Goal: Transaction & Acquisition: Purchase product/service

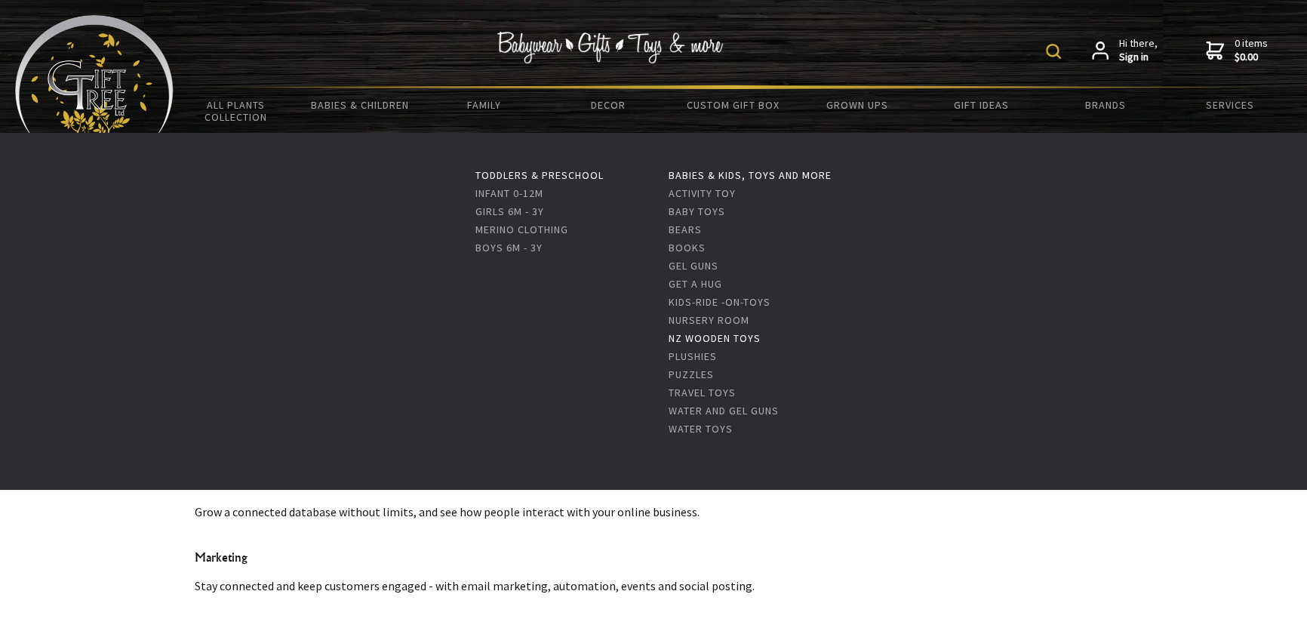
click at [701, 337] on link "NZ Wooden Toys" at bounding box center [715, 338] width 92 height 14
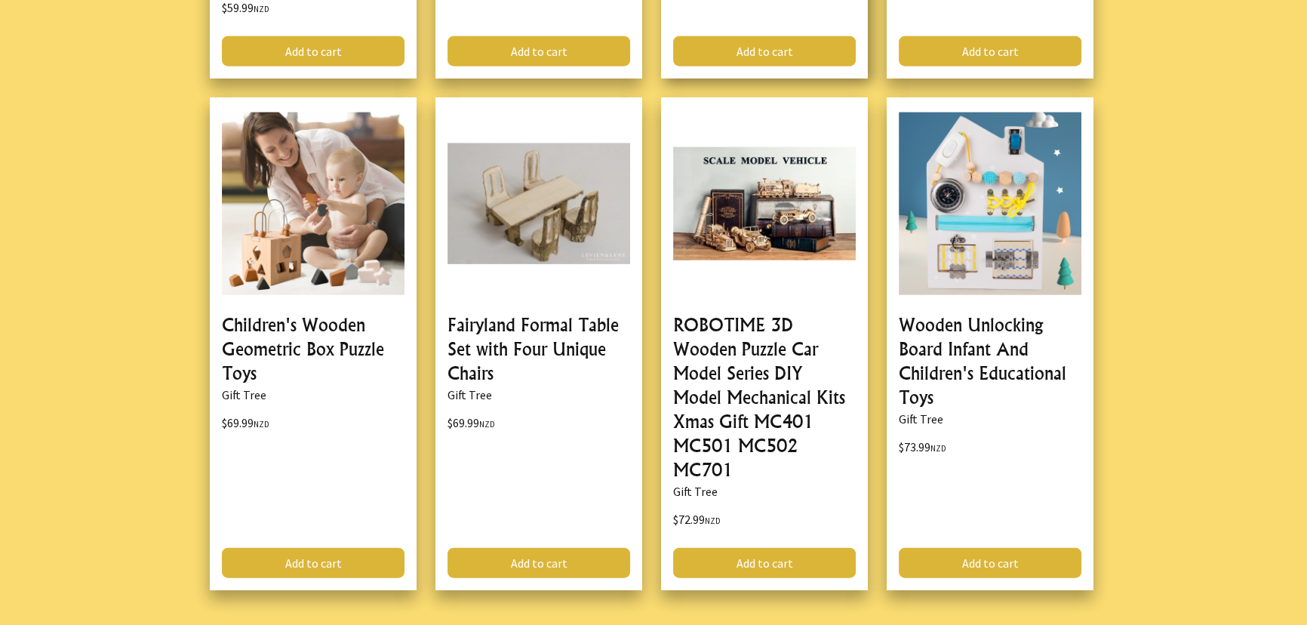
scroll to position [4802, 0]
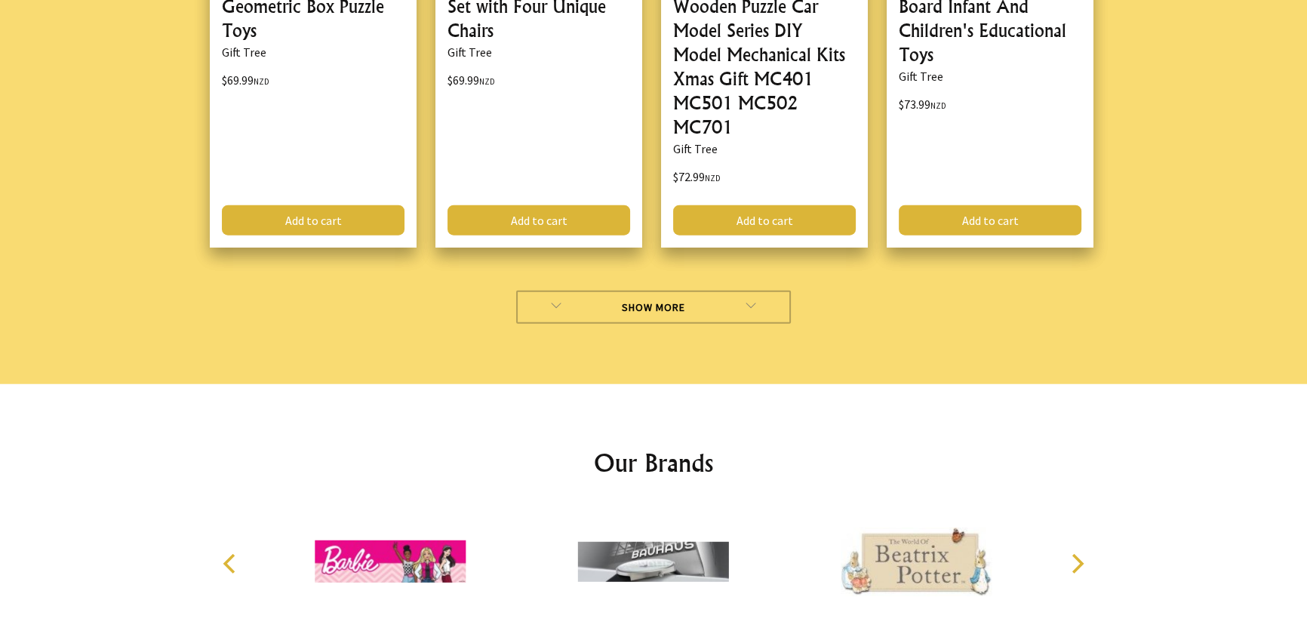
click at [632, 291] on link "Show More" at bounding box center [653, 307] width 275 height 33
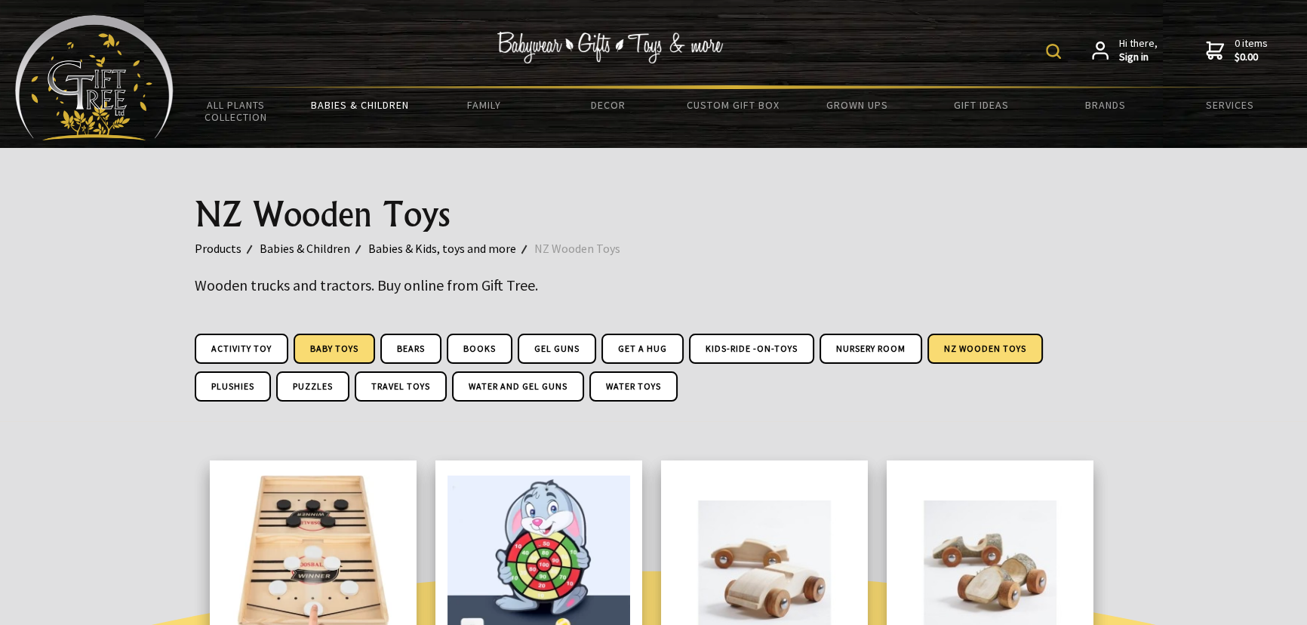
click at [334, 346] on link "Baby Toys" at bounding box center [334, 349] width 81 height 30
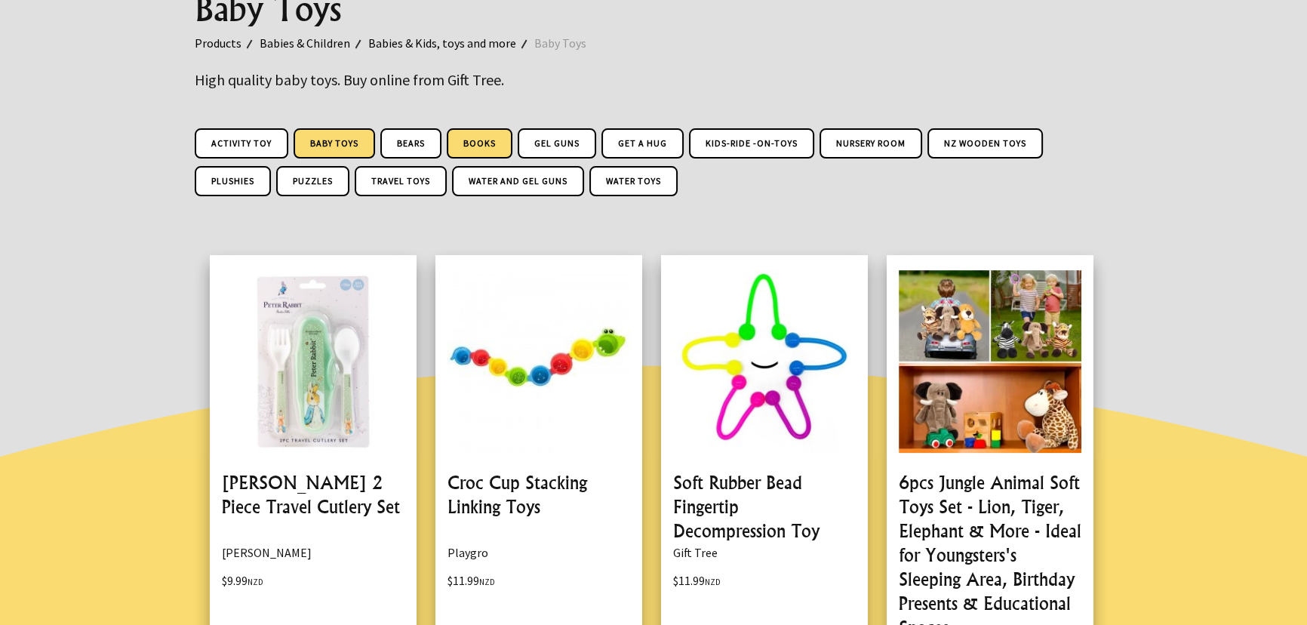
click at [490, 150] on link "Books" at bounding box center [480, 143] width 66 height 30
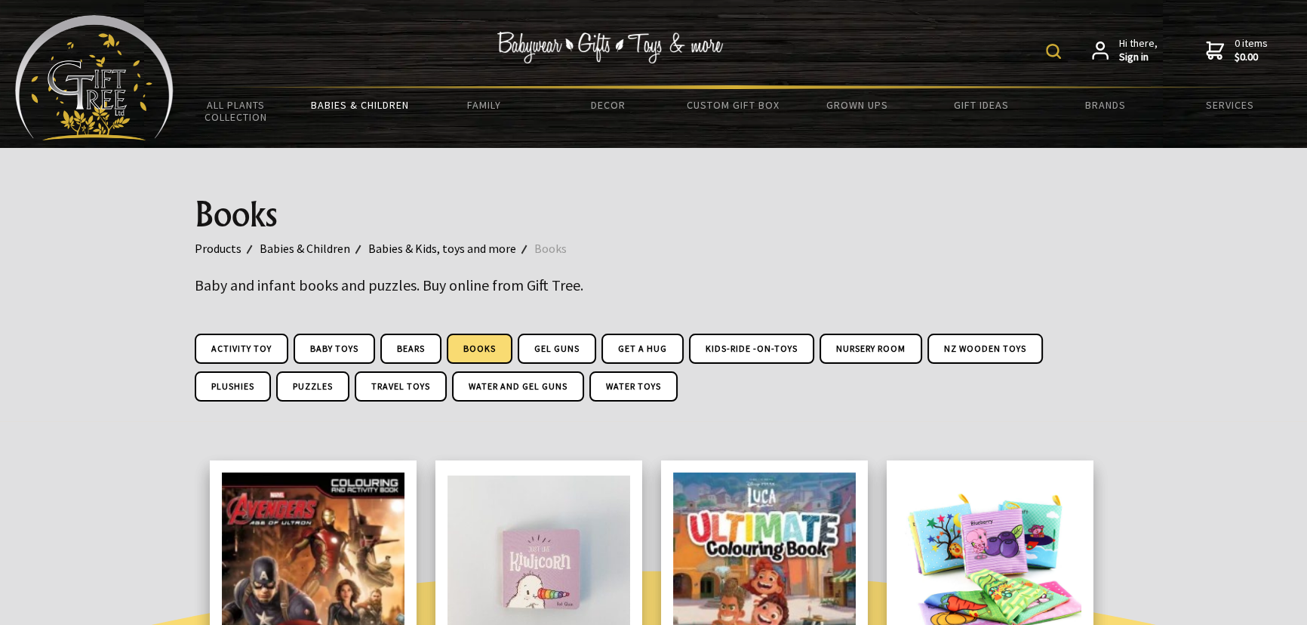
click at [1060, 53] on img at bounding box center [1053, 51] width 15 height 15
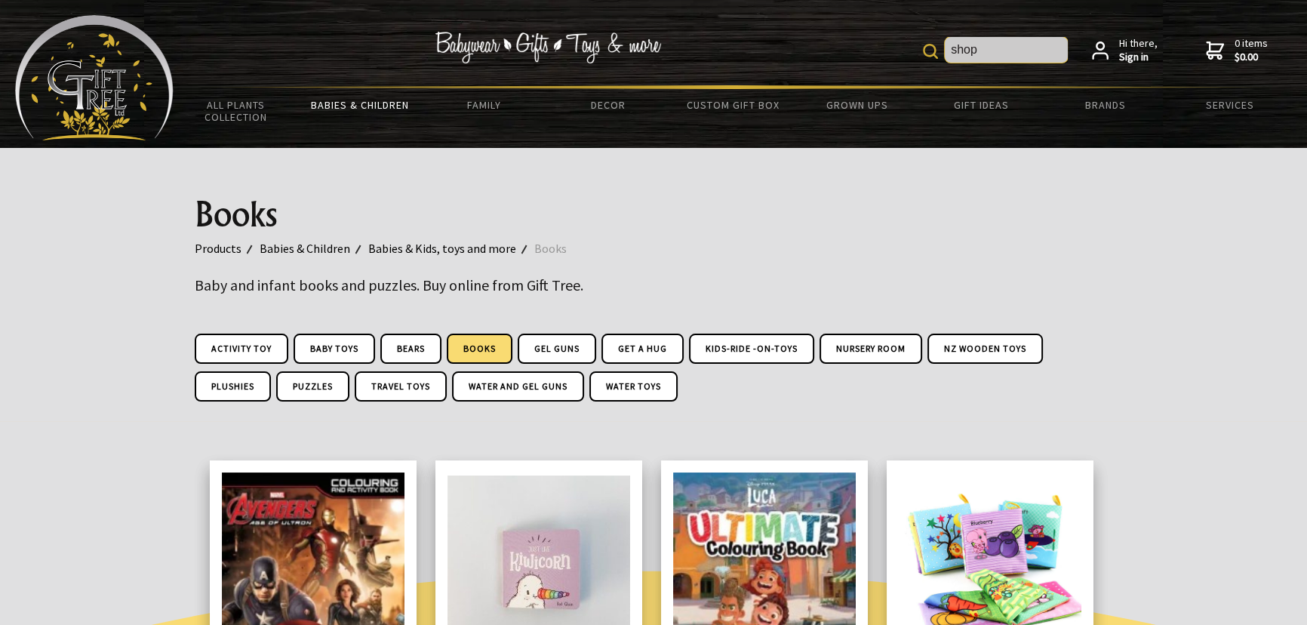
type input "shop"
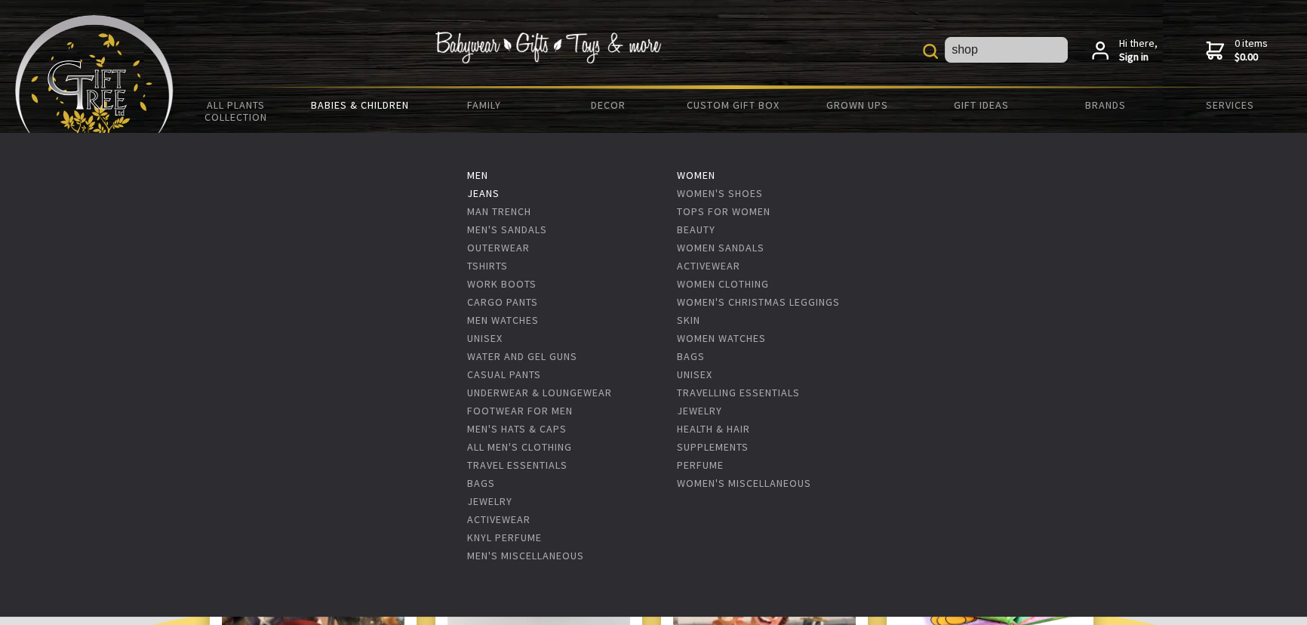
click at [488, 195] on link "Jeans" at bounding box center [483, 193] width 32 height 14
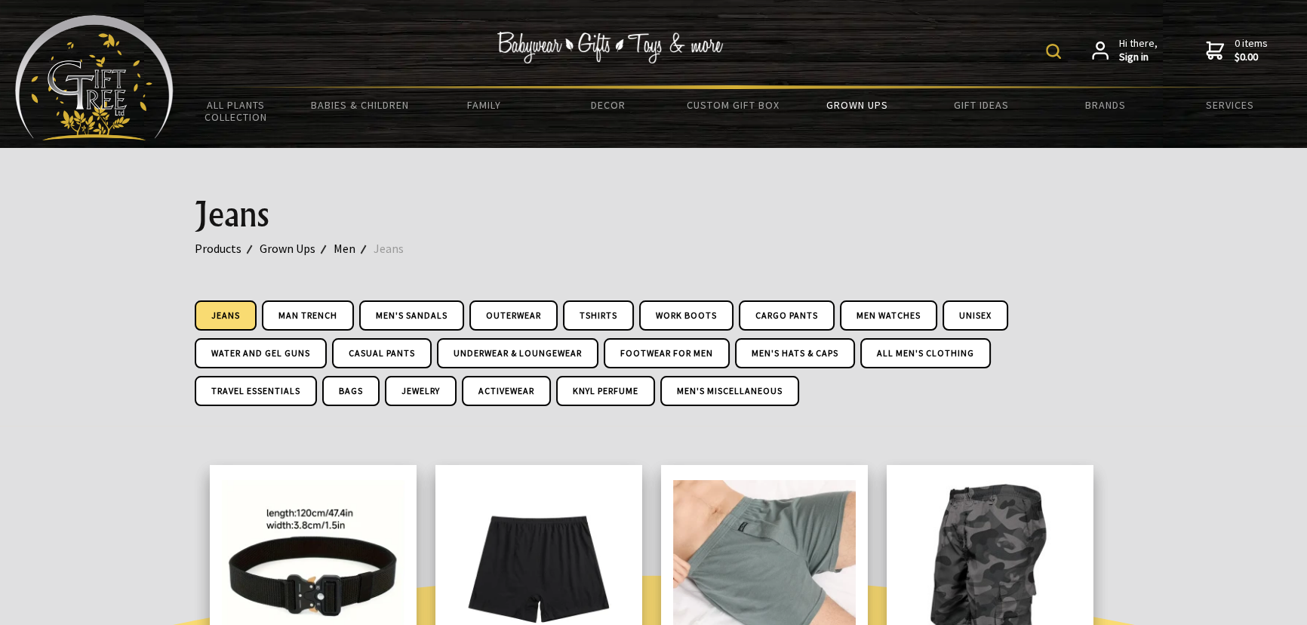
click at [1056, 51] on img at bounding box center [1053, 51] width 15 height 15
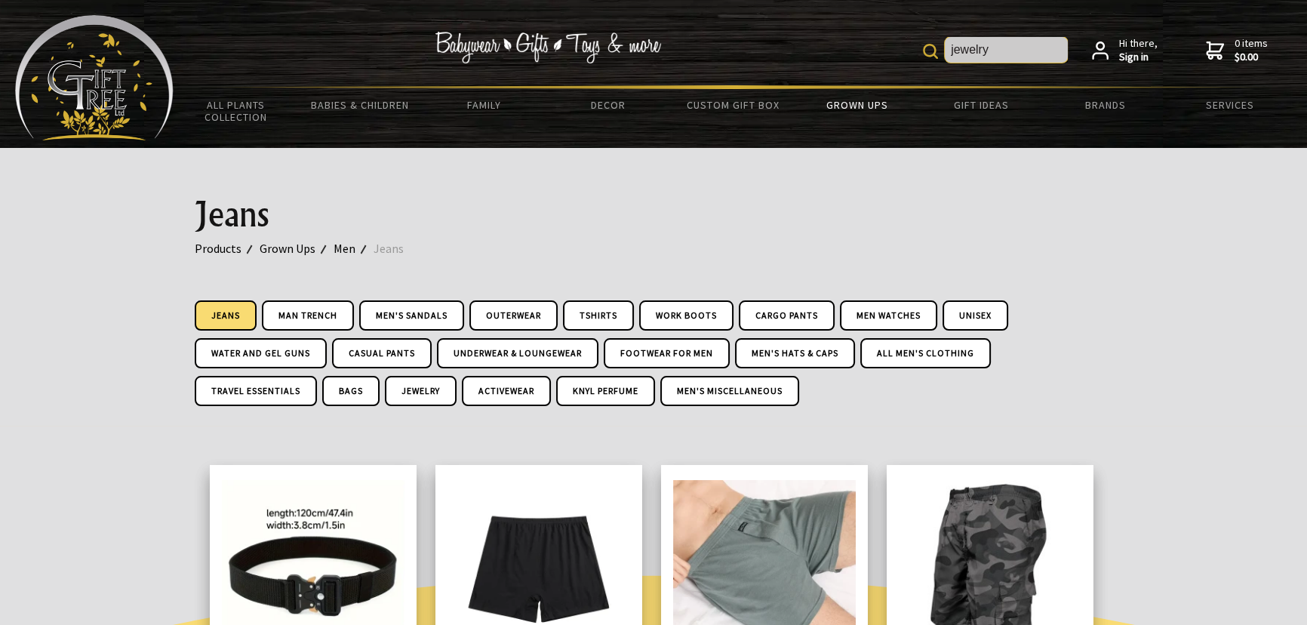
type input "jewelry"
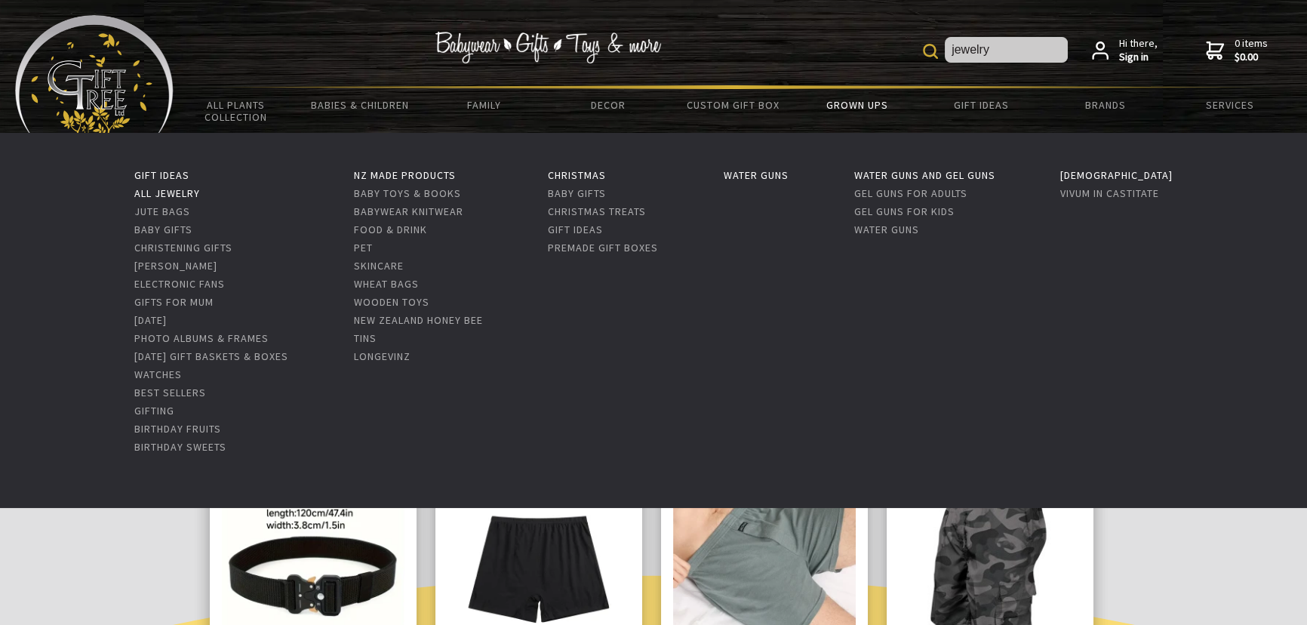
click at [147, 196] on link "All Jewelry" at bounding box center [167, 193] width 66 height 14
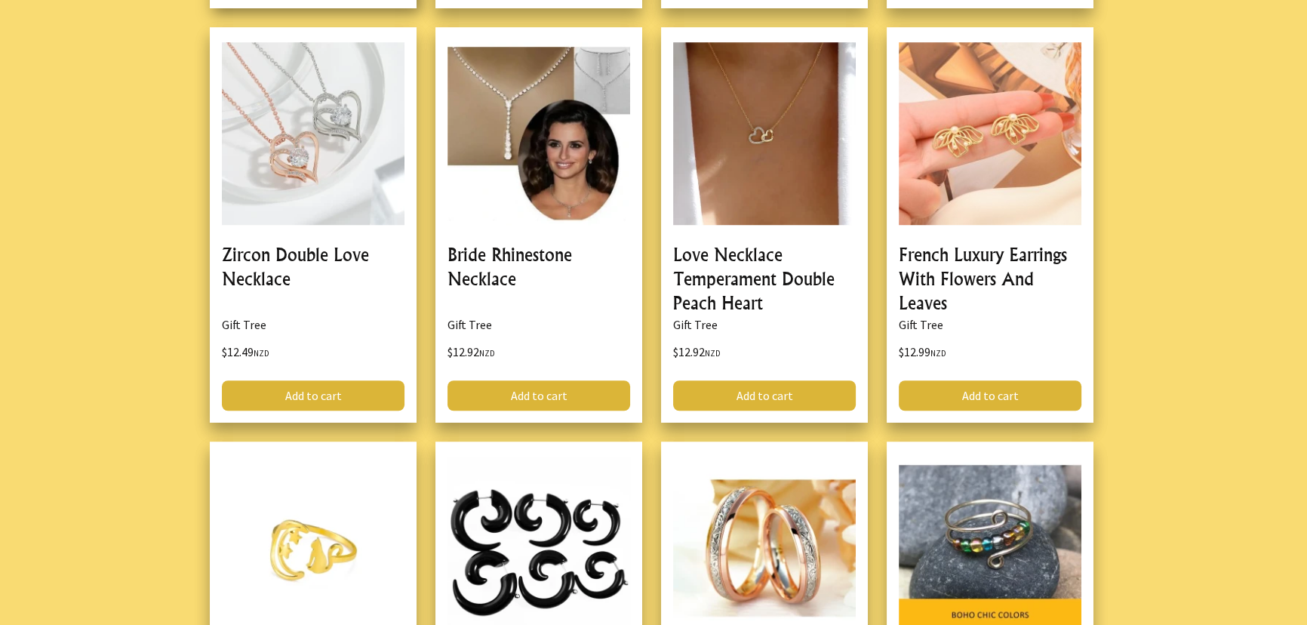
scroll to position [1441, 0]
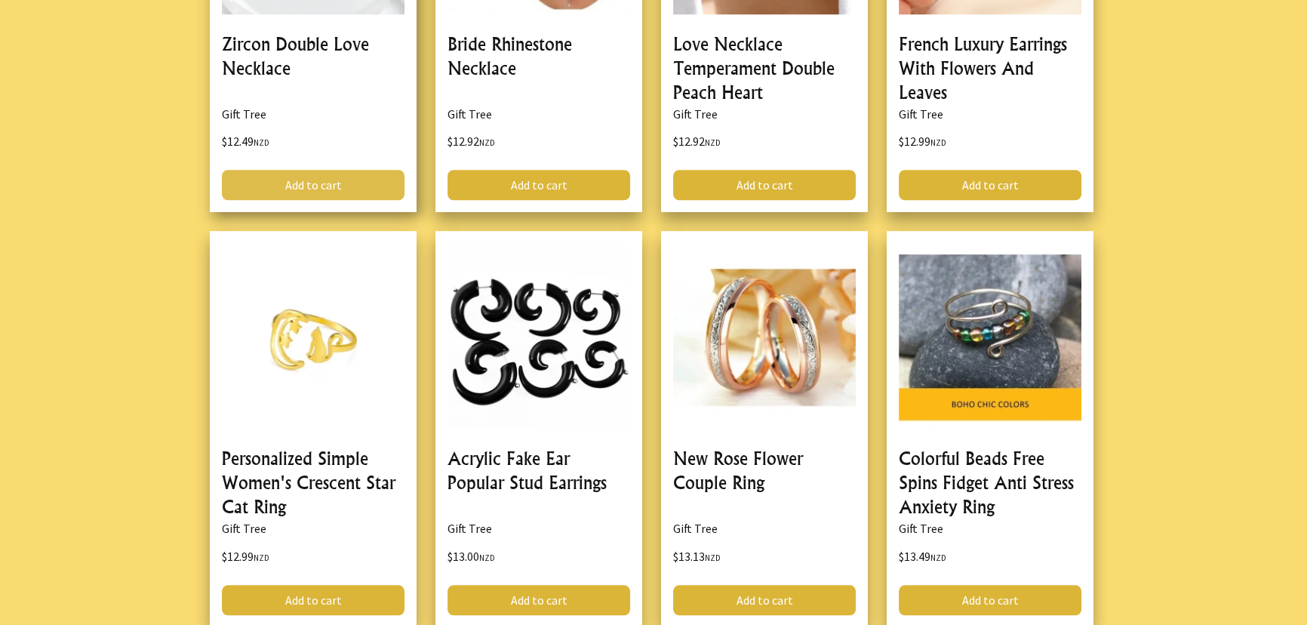
click at [306, 184] on link "Add to cart" at bounding box center [313, 185] width 183 height 30
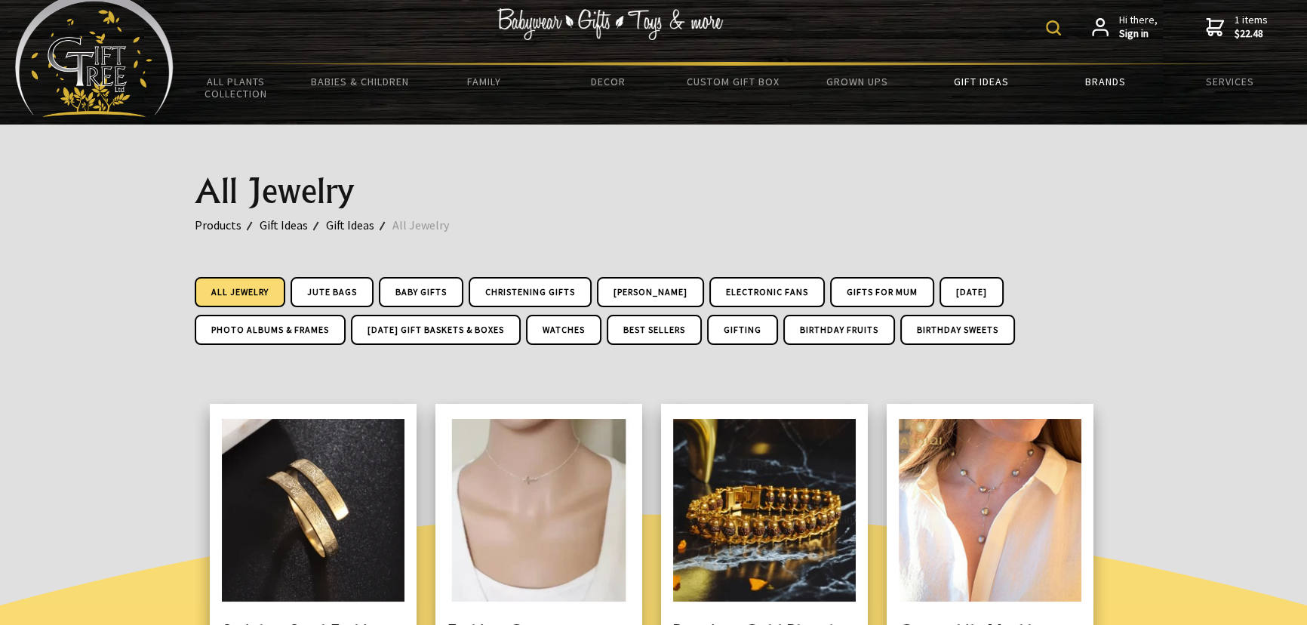
scroll to position [0, 0]
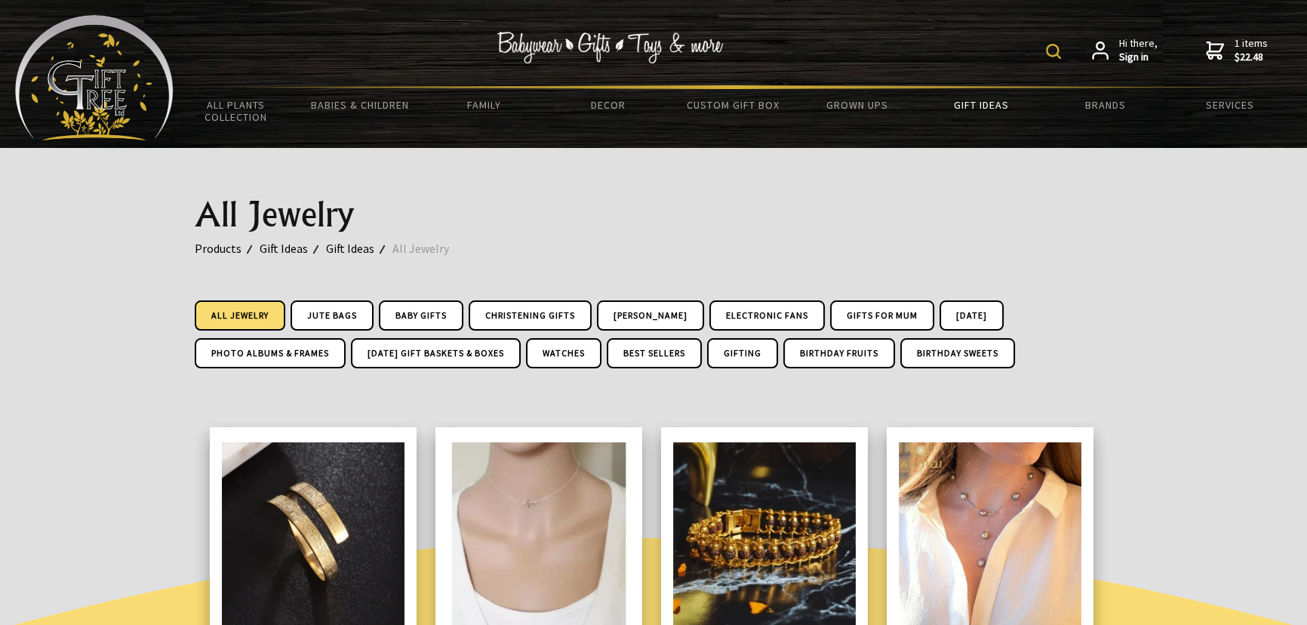
click at [1222, 45] on icon at bounding box center [1215, 51] width 18 height 18
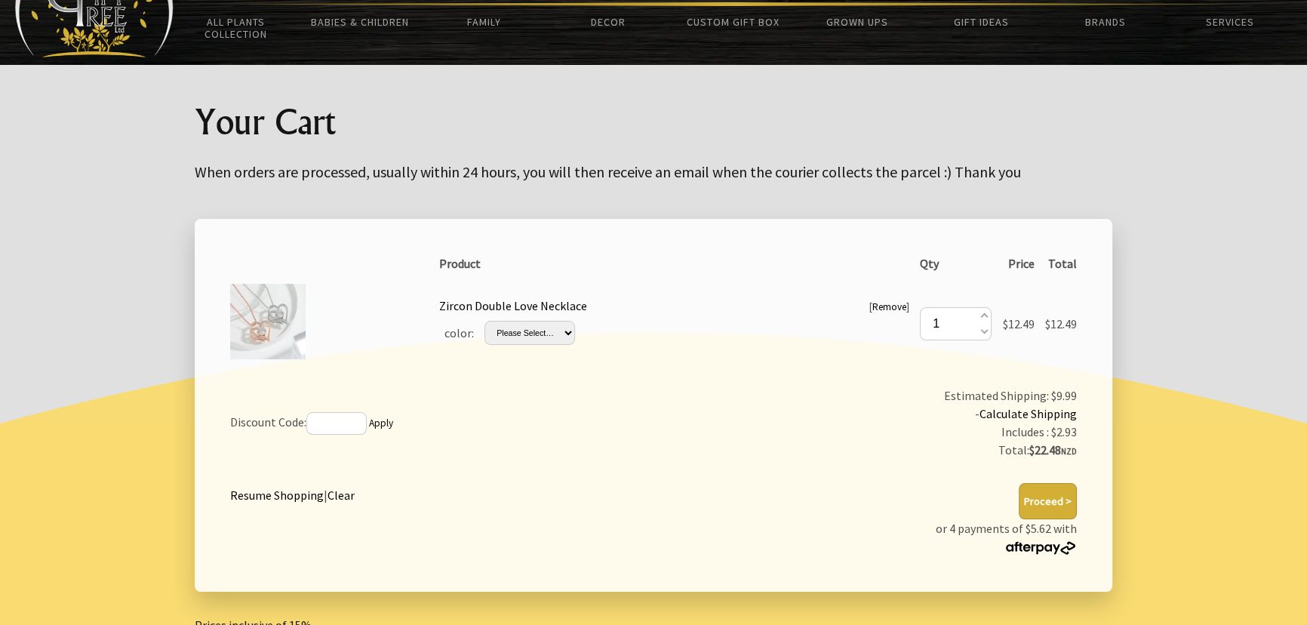
scroll to position [234, 0]
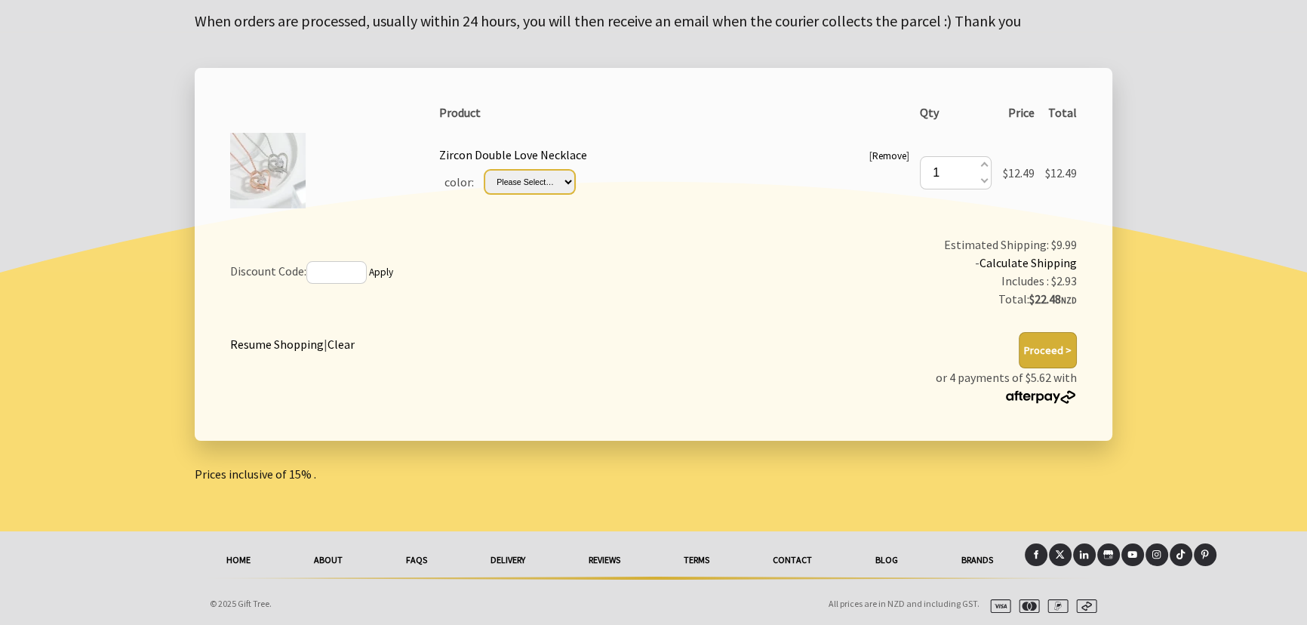
click at [567, 181] on select "Please Select… white gold red gold" at bounding box center [529, 182] width 90 height 24
click at [620, 176] on div "color: Please Select… white gold red gold" at bounding box center [674, 181] width 470 height 35
click at [128, 236] on div at bounding box center [653, 282] width 1307 height 500
